Goal: Task Accomplishment & Management: Manage account settings

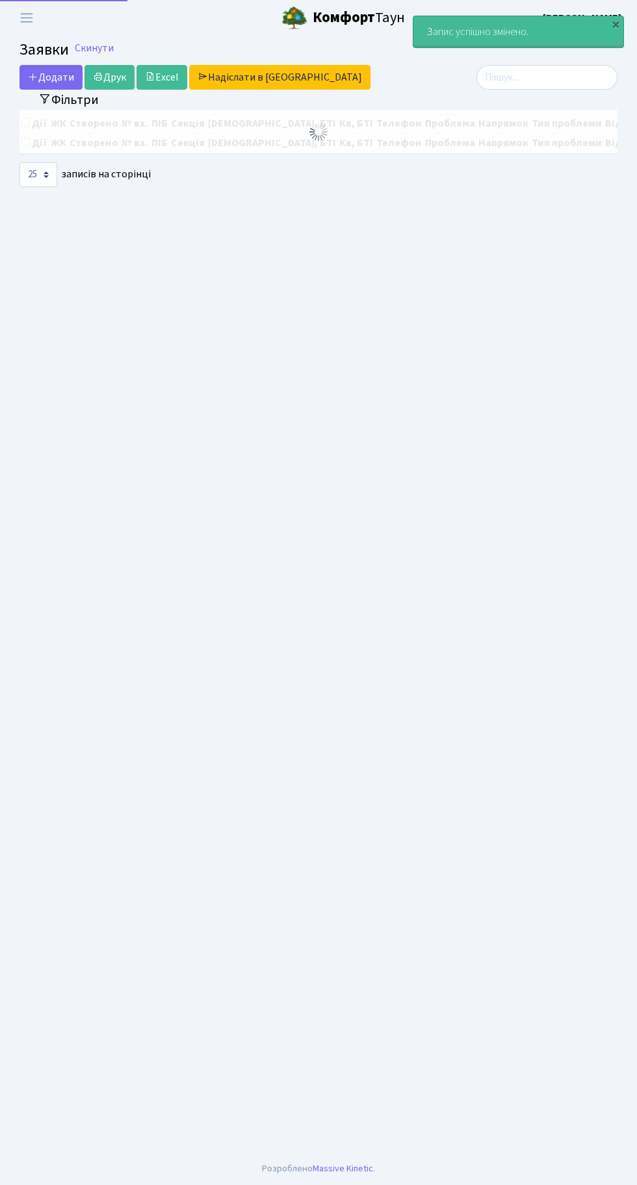
select select "25"
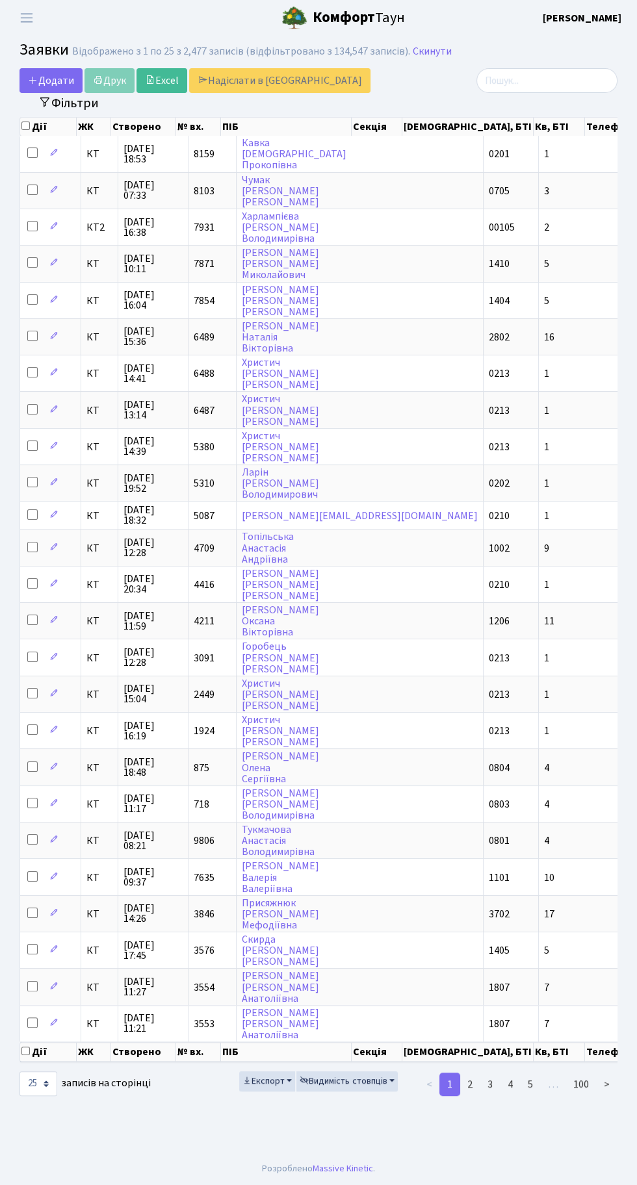
click at [622, 973] on div "Дії ЖК Створено № вх. ПІБ Секція Буд., БТІ Кв, БТІ Телефон Проблема Напрямок Ти…" at bounding box center [318, 589] width 617 height 953
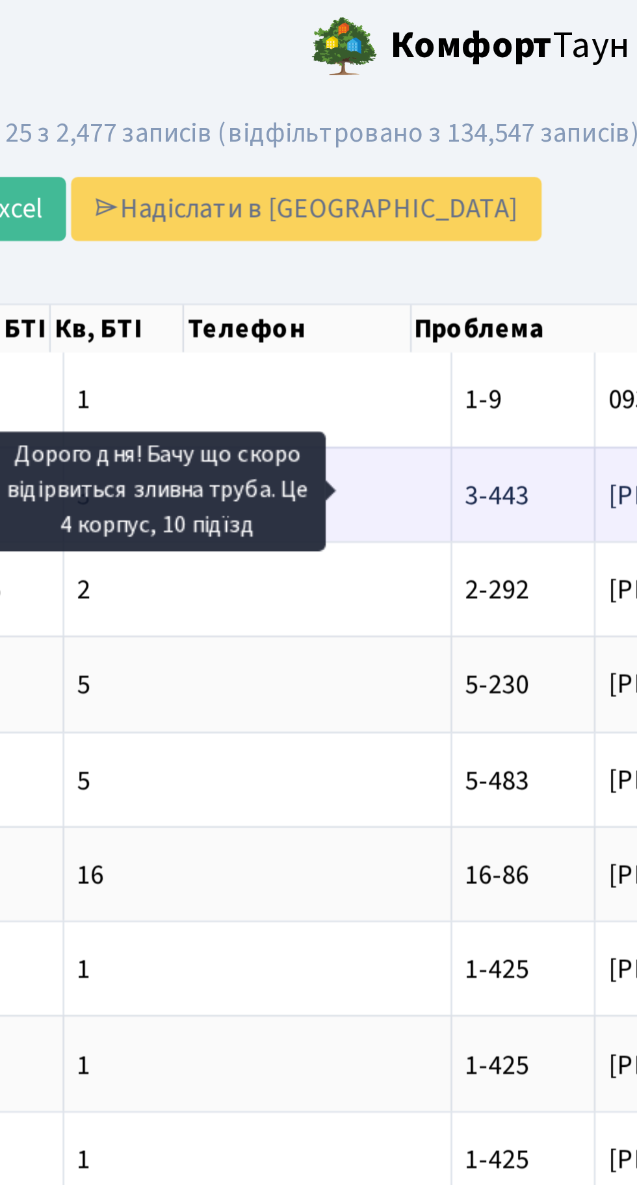
scroll to position [0, 352]
click at [495, 190] on span "Дорого дня! Бач[...]" at bounding box center [538, 191] width 87 height 14
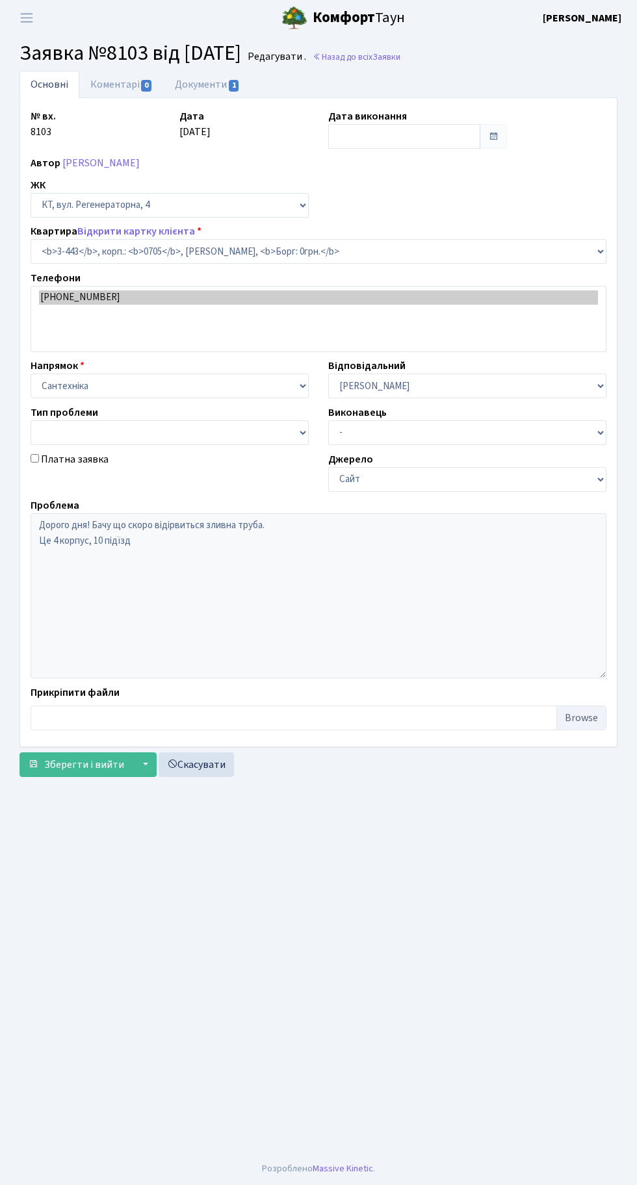
select select "1661"
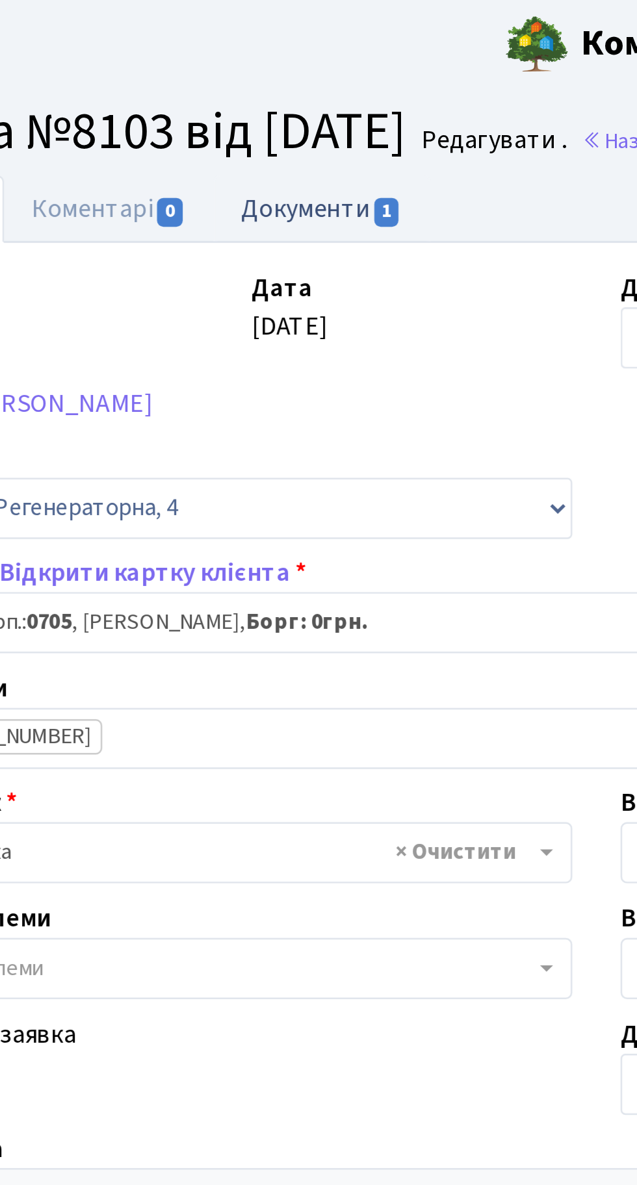
click at [199, 80] on link "Документи 1" at bounding box center [207, 84] width 87 height 27
select select "25"
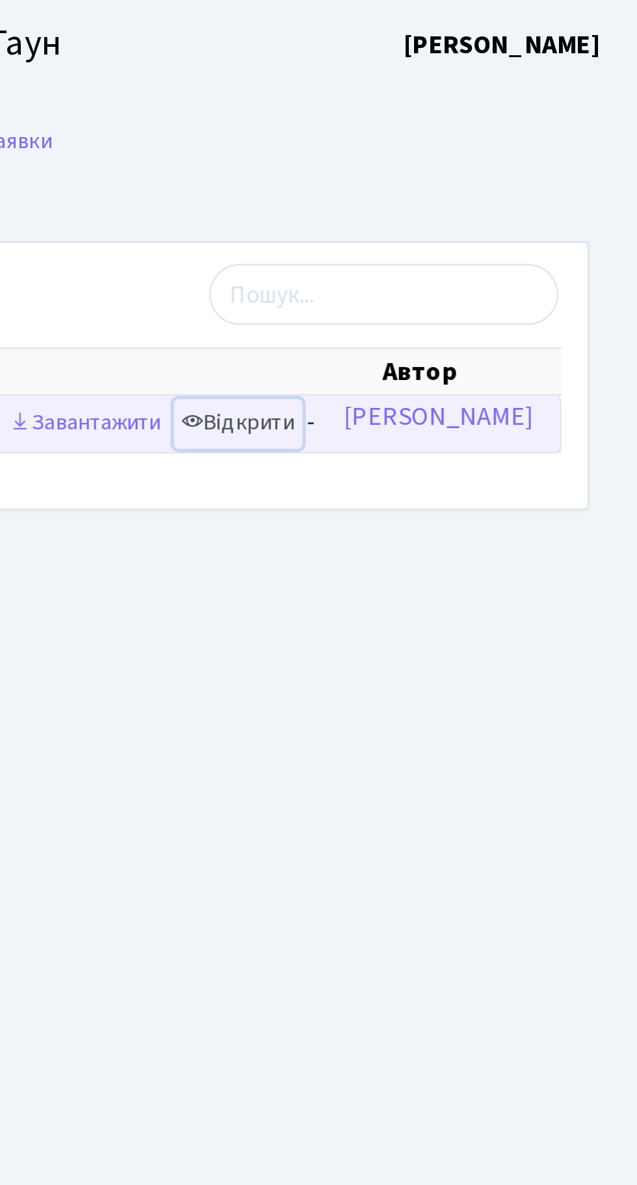
click at [497, 166] on link "Відкрити" at bounding box center [476, 171] width 52 height 20
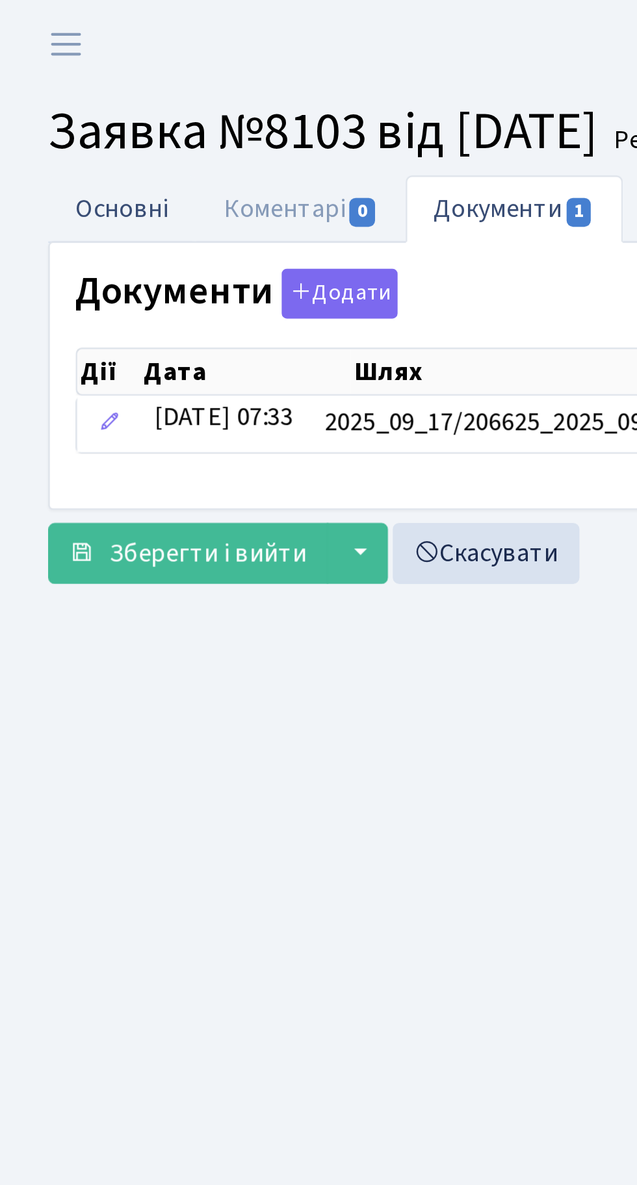
click at [47, 87] on link "Основні" at bounding box center [49, 84] width 60 height 27
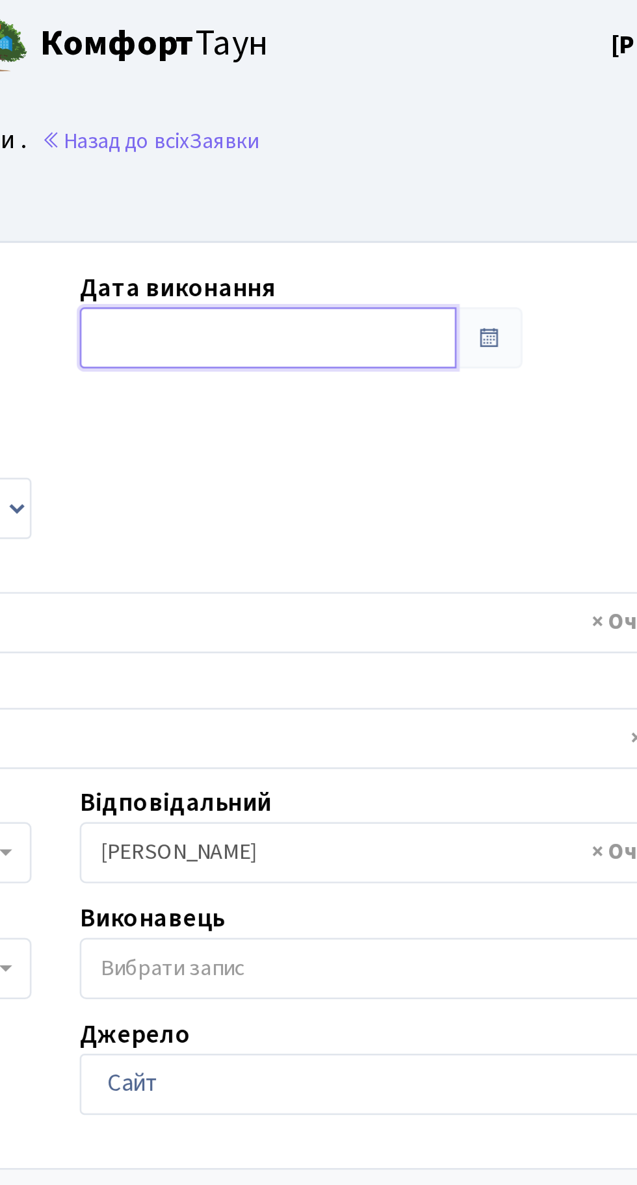
click at [357, 131] on input "text" at bounding box center [404, 136] width 152 height 25
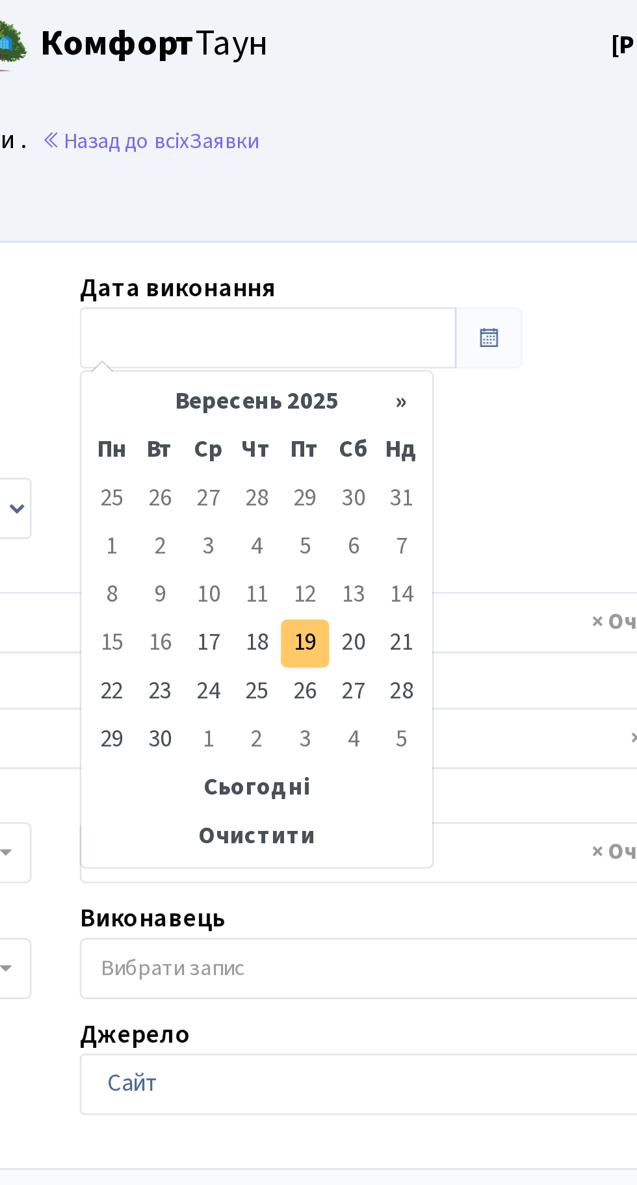
click at [420, 256] on td "19" at bounding box center [418, 259] width 19 height 19
type input "[DATE]"
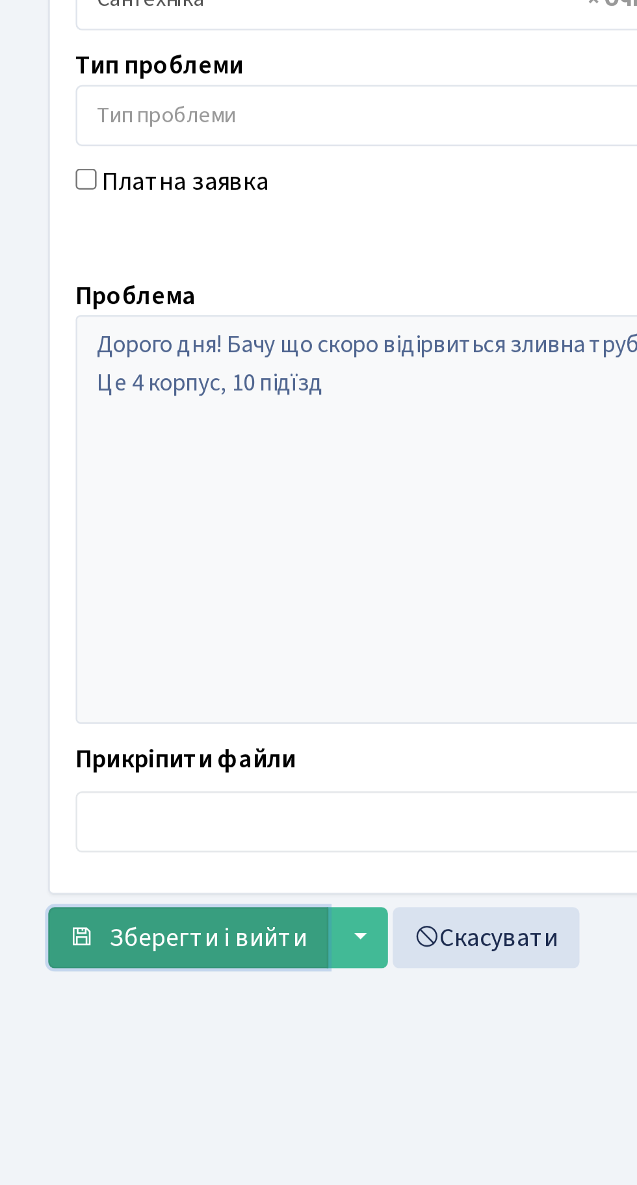
click at [72, 721] on span "Зберегти і вийти" at bounding box center [84, 723] width 80 height 14
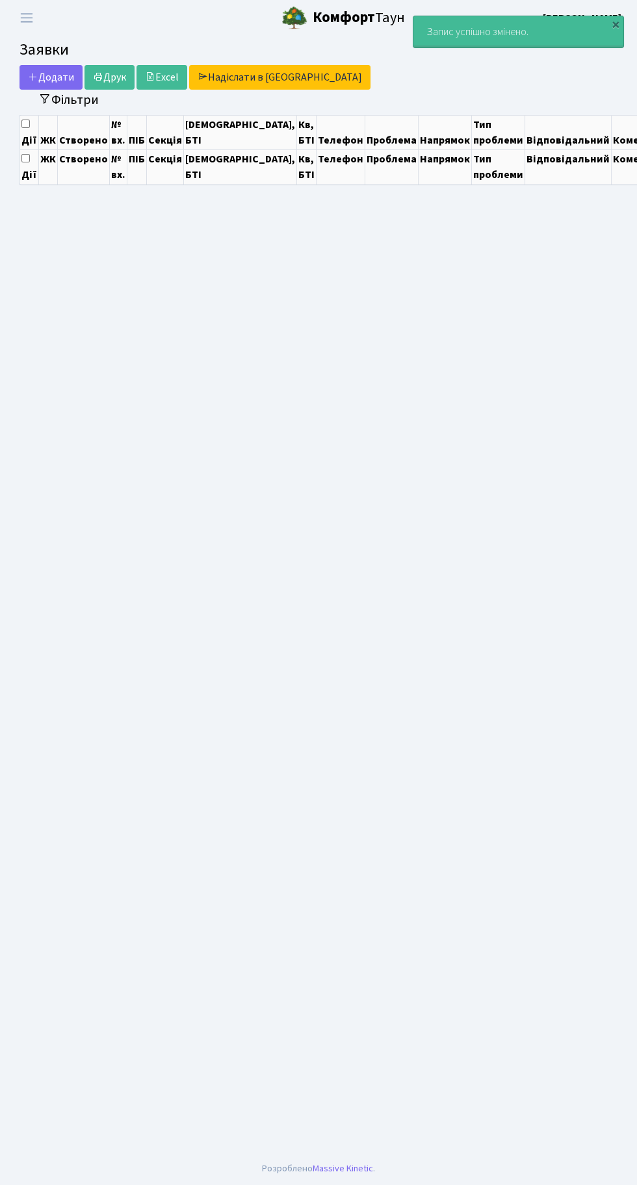
select select "25"
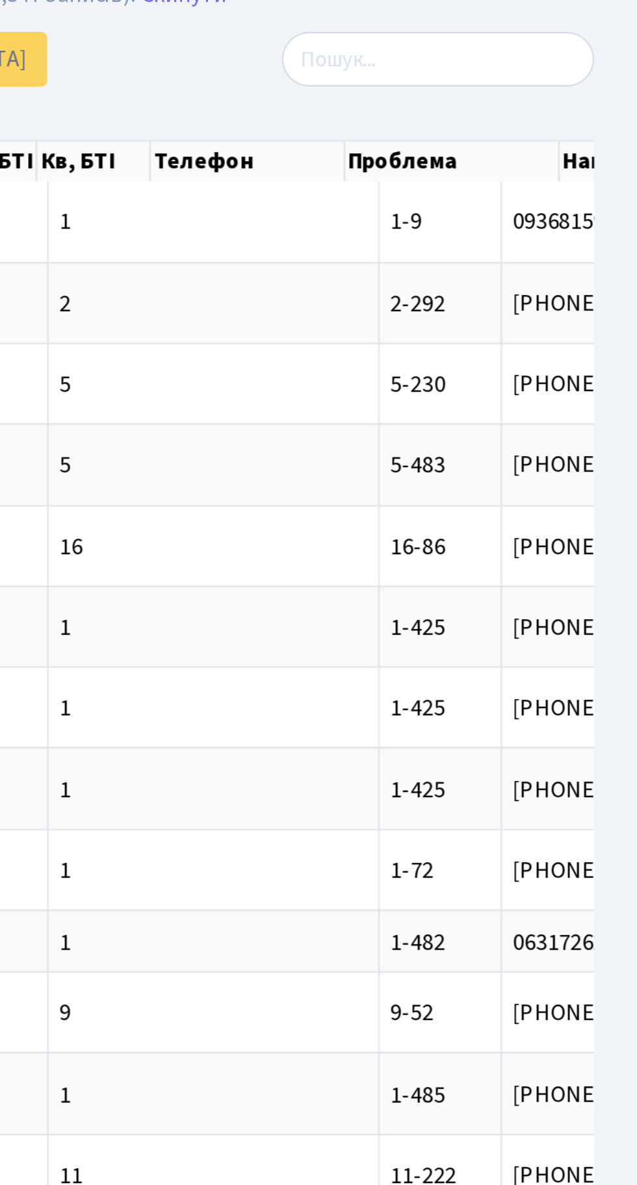
scroll to position [0, 57]
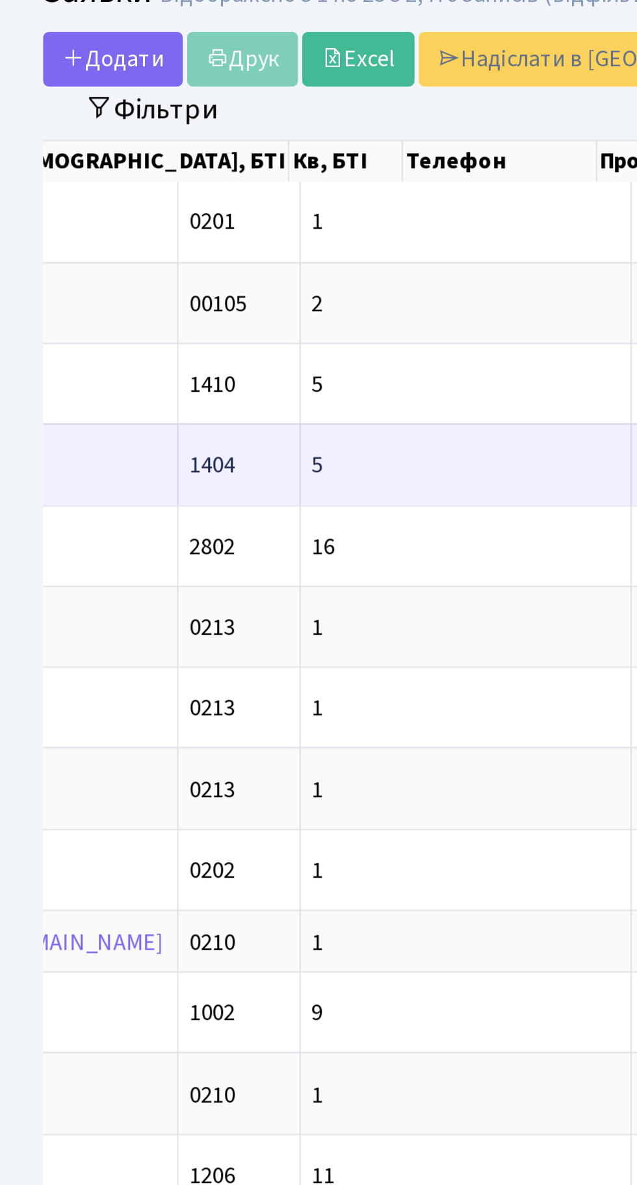
click at [290, 257] on span "5-483" at bounding box center [302, 264] width 25 height 14
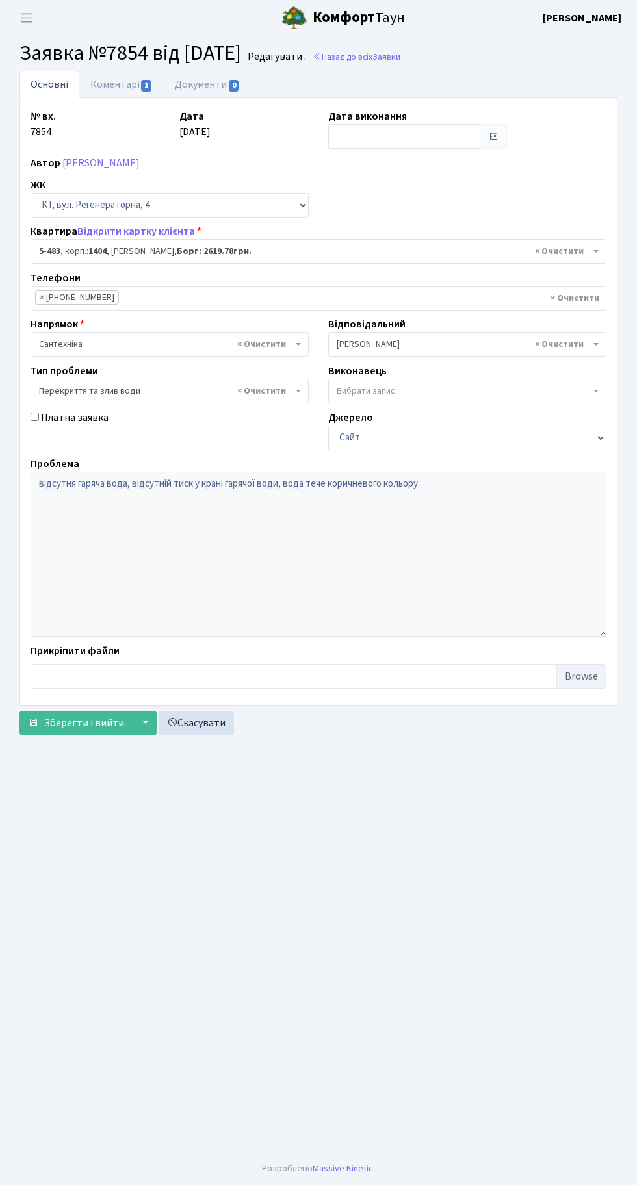
select select "2091"
select select "32"
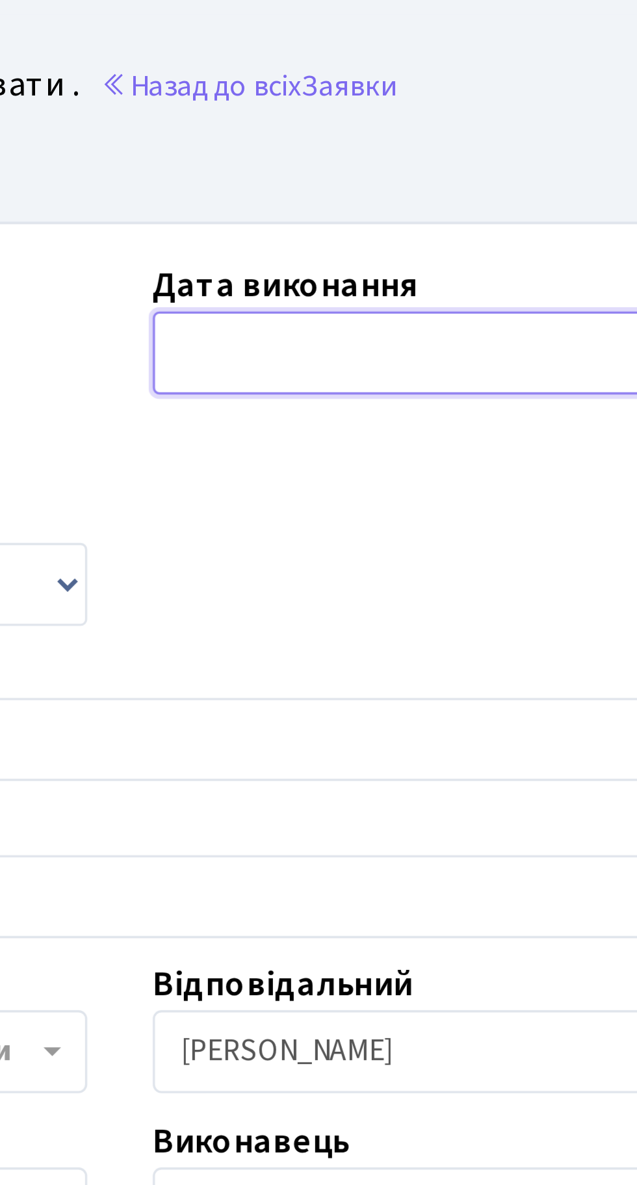
click at [365, 140] on input "text" at bounding box center [404, 136] width 152 height 25
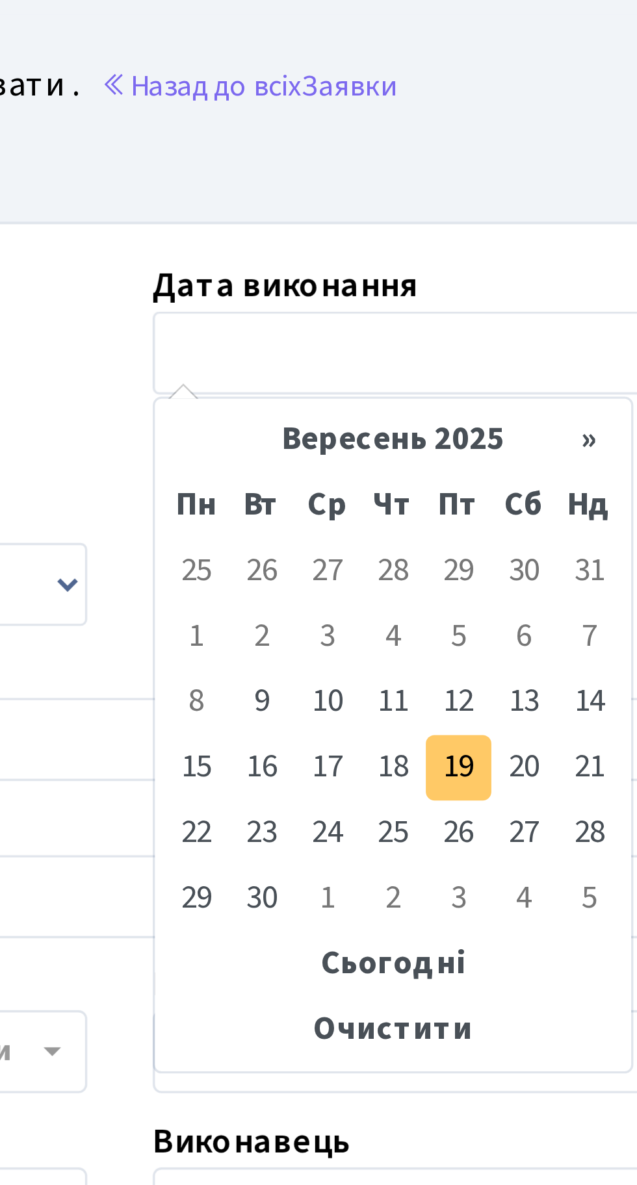
click at [422, 257] on td "19" at bounding box center [418, 259] width 19 height 19
type input "[DATE]"
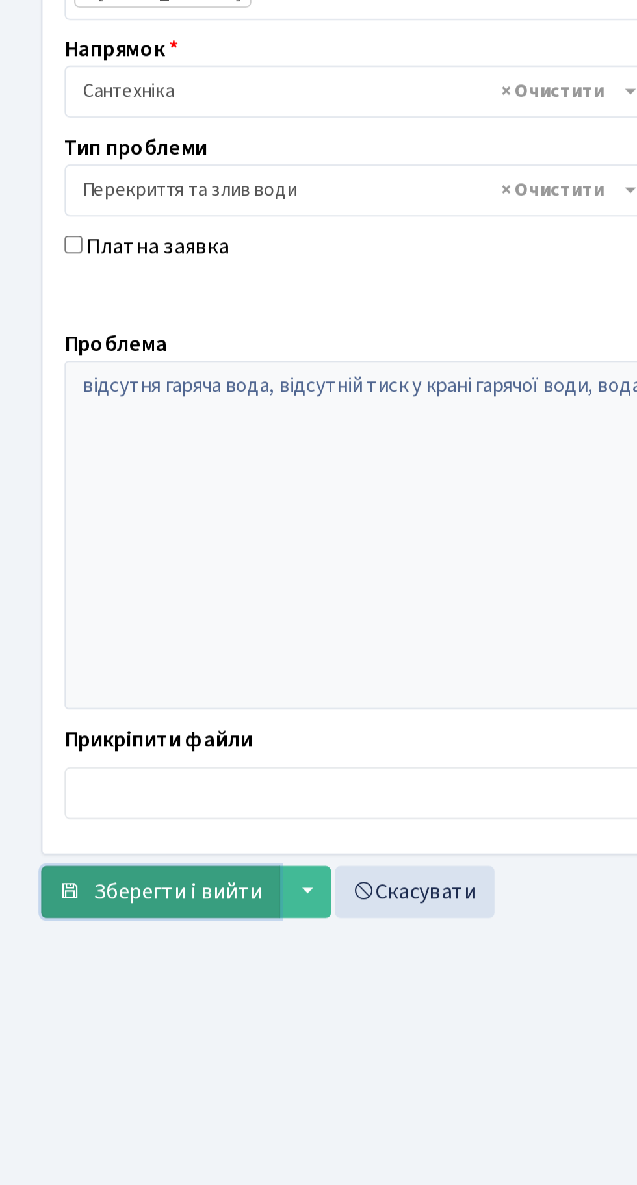
click at [70, 720] on span "Зберегти і вийти" at bounding box center [84, 723] width 80 height 14
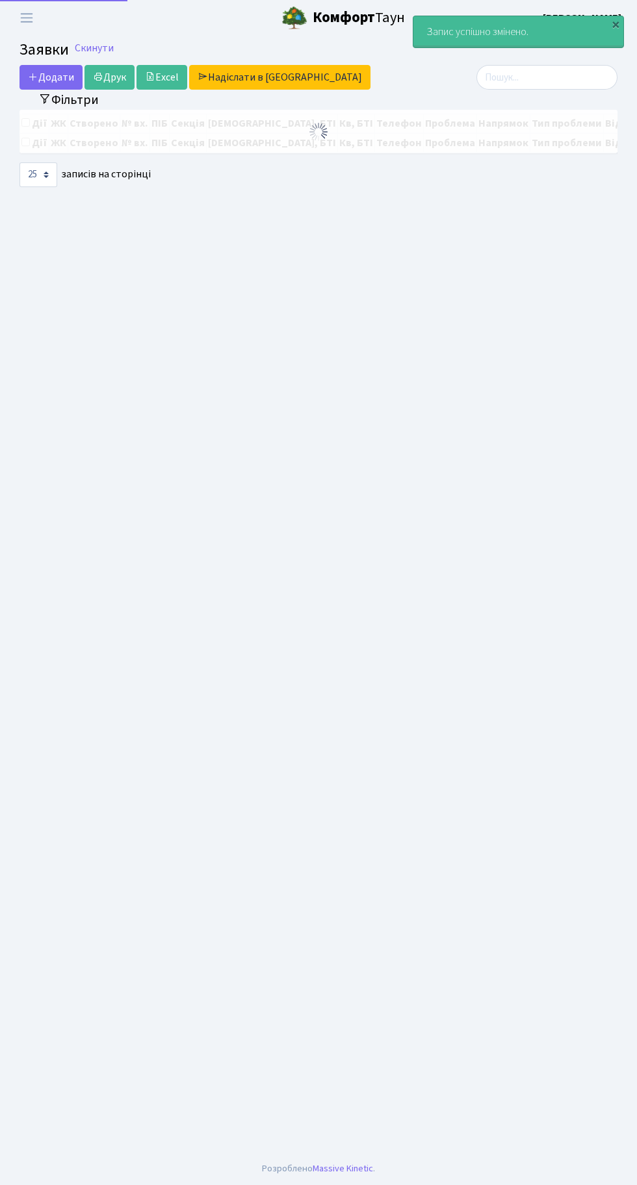
select select "25"
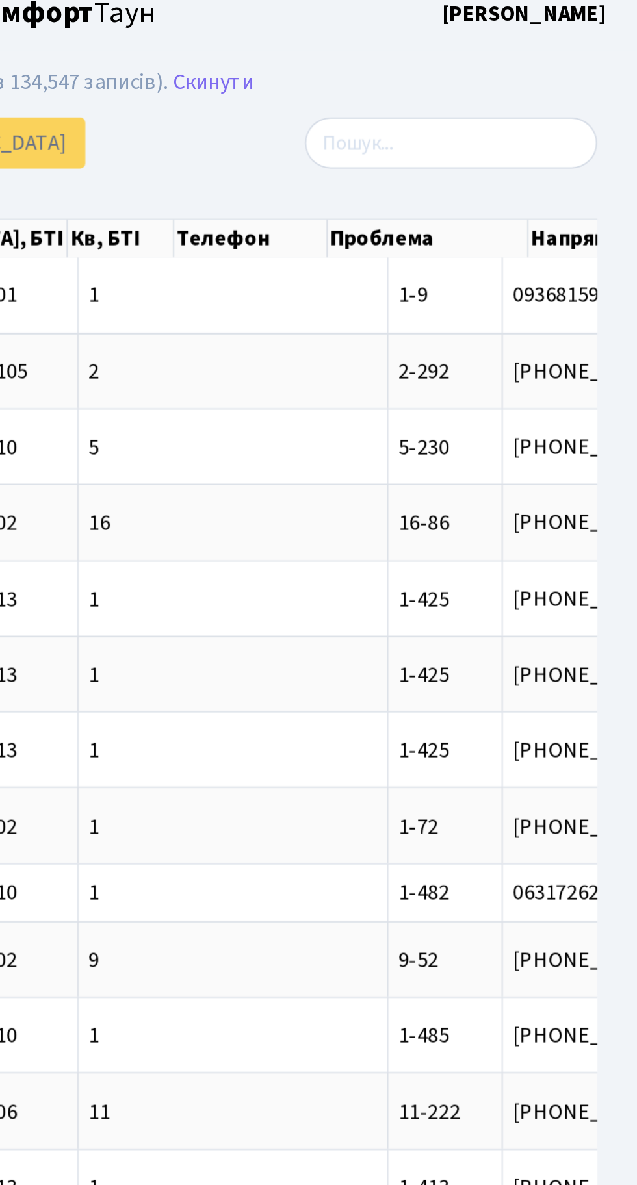
scroll to position [0, 125]
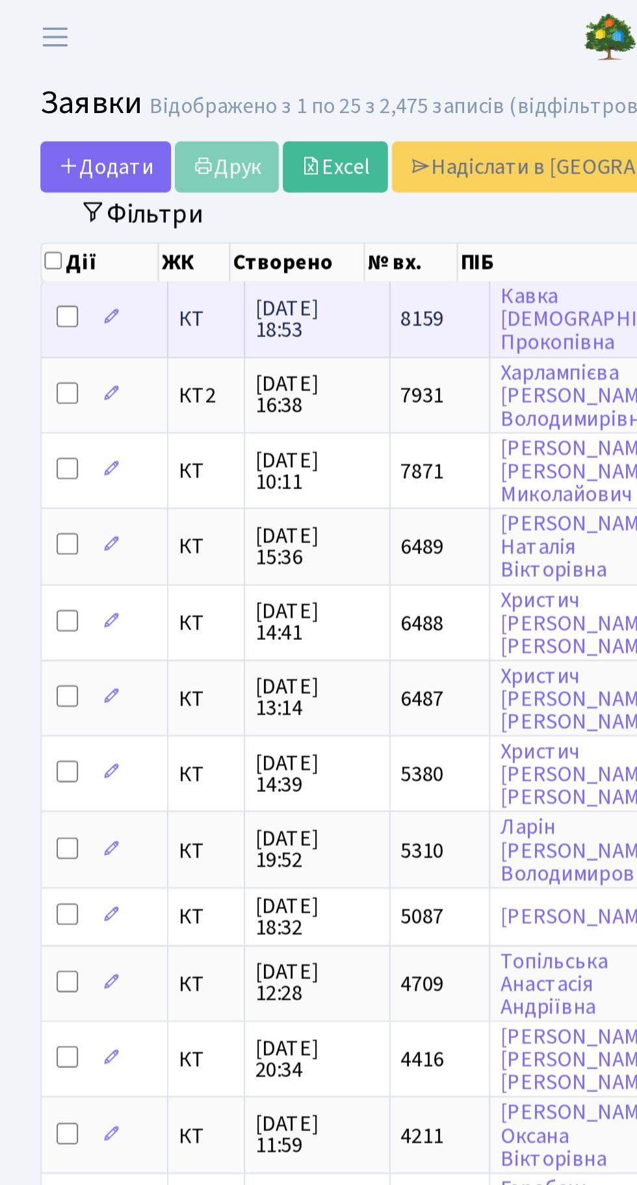
click at [29, 148] on input "checkbox" at bounding box center [32, 153] width 10 height 10
checkbox input "true"
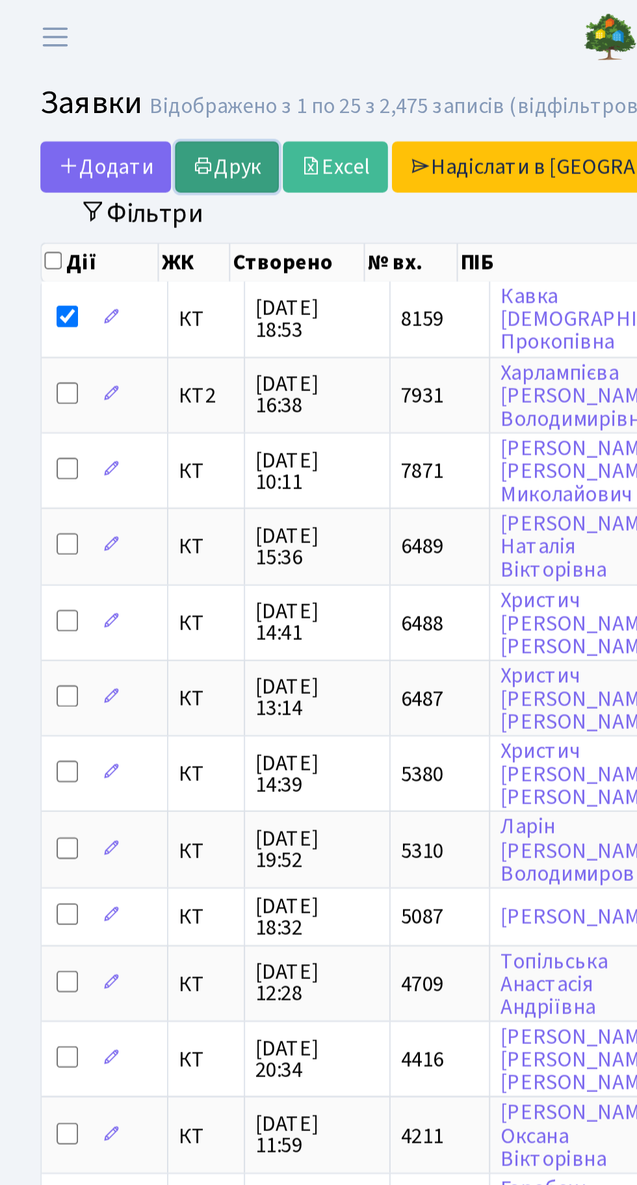
click at [114, 74] on link "Друк" at bounding box center [109, 80] width 50 height 25
click at [110, 74] on link "Друк" at bounding box center [109, 80] width 50 height 25
click at [109, 75] on link "Друк" at bounding box center [109, 80] width 50 height 25
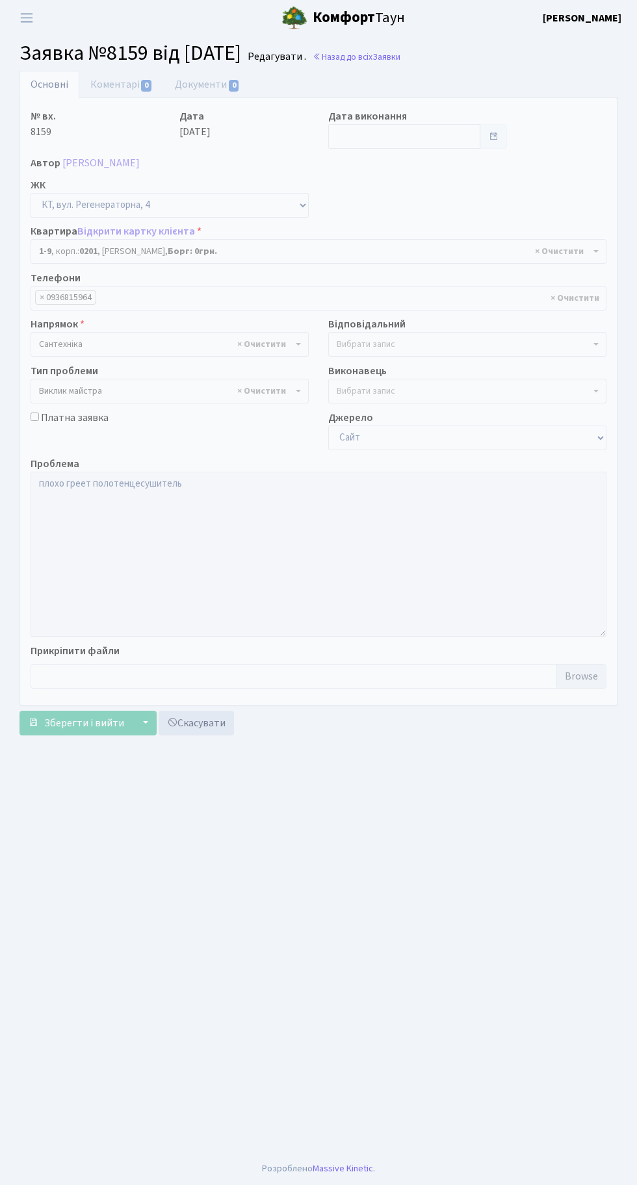
select select "9"
select select "29"
